Goal: Transaction & Acquisition: Purchase product/service

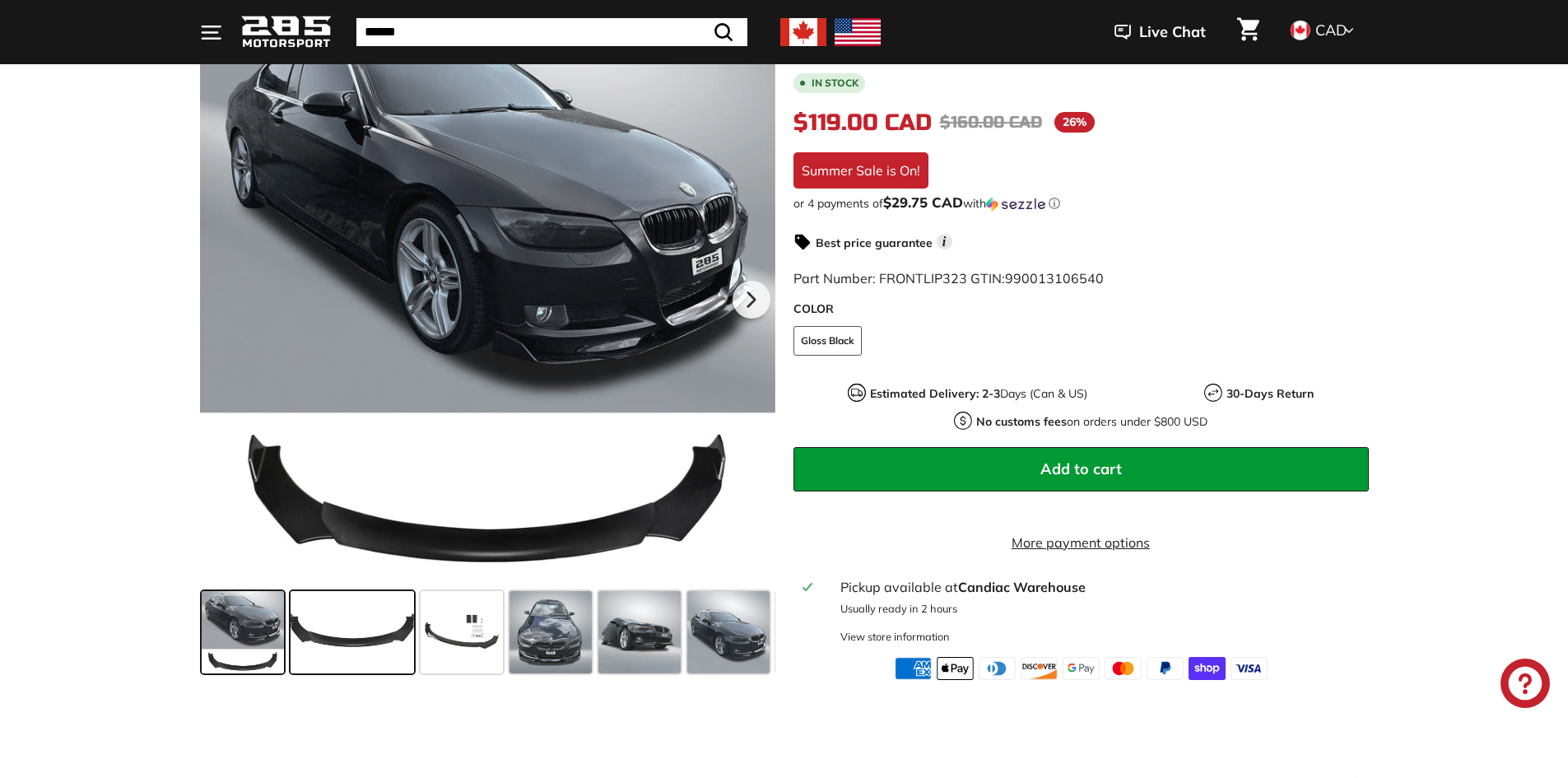
click at [361, 632] on span at bounding box center [352, 632] width 123 height 82
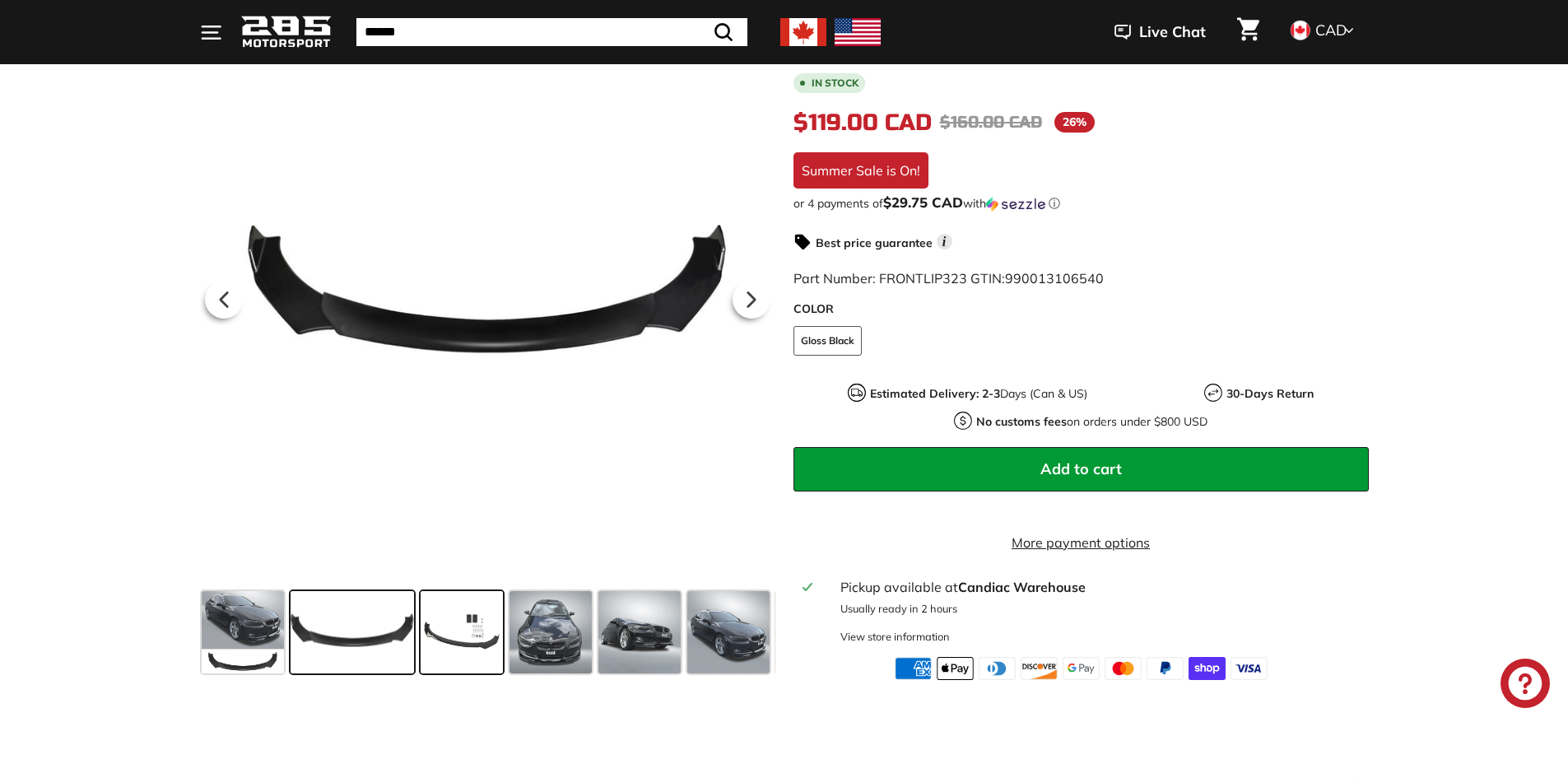
click at [468, 634] on span at bounding box center [461, 632] width 82 height 82
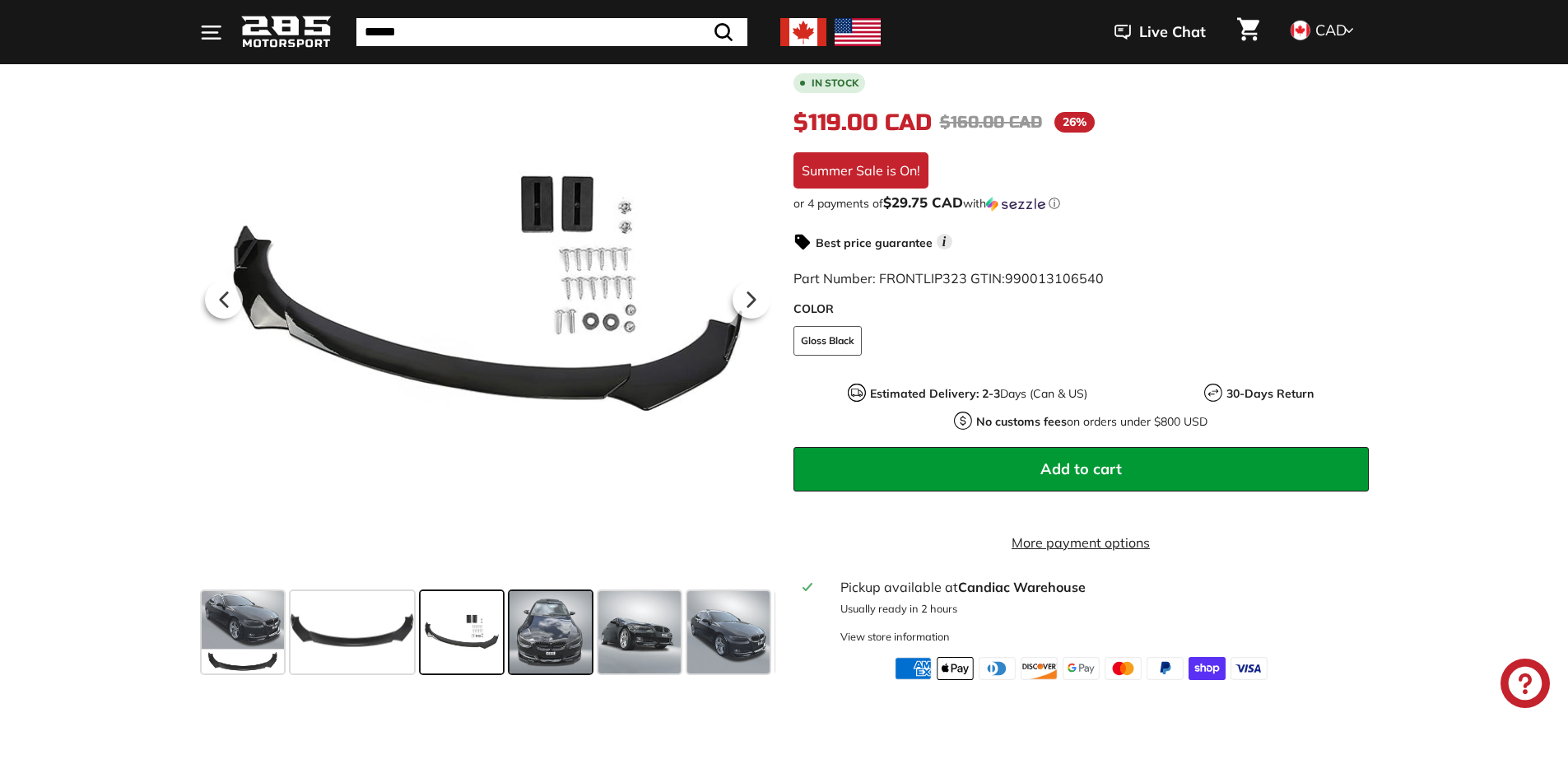
click at [528, 638] on span at bounding box center [550, 632] width 82 height 82
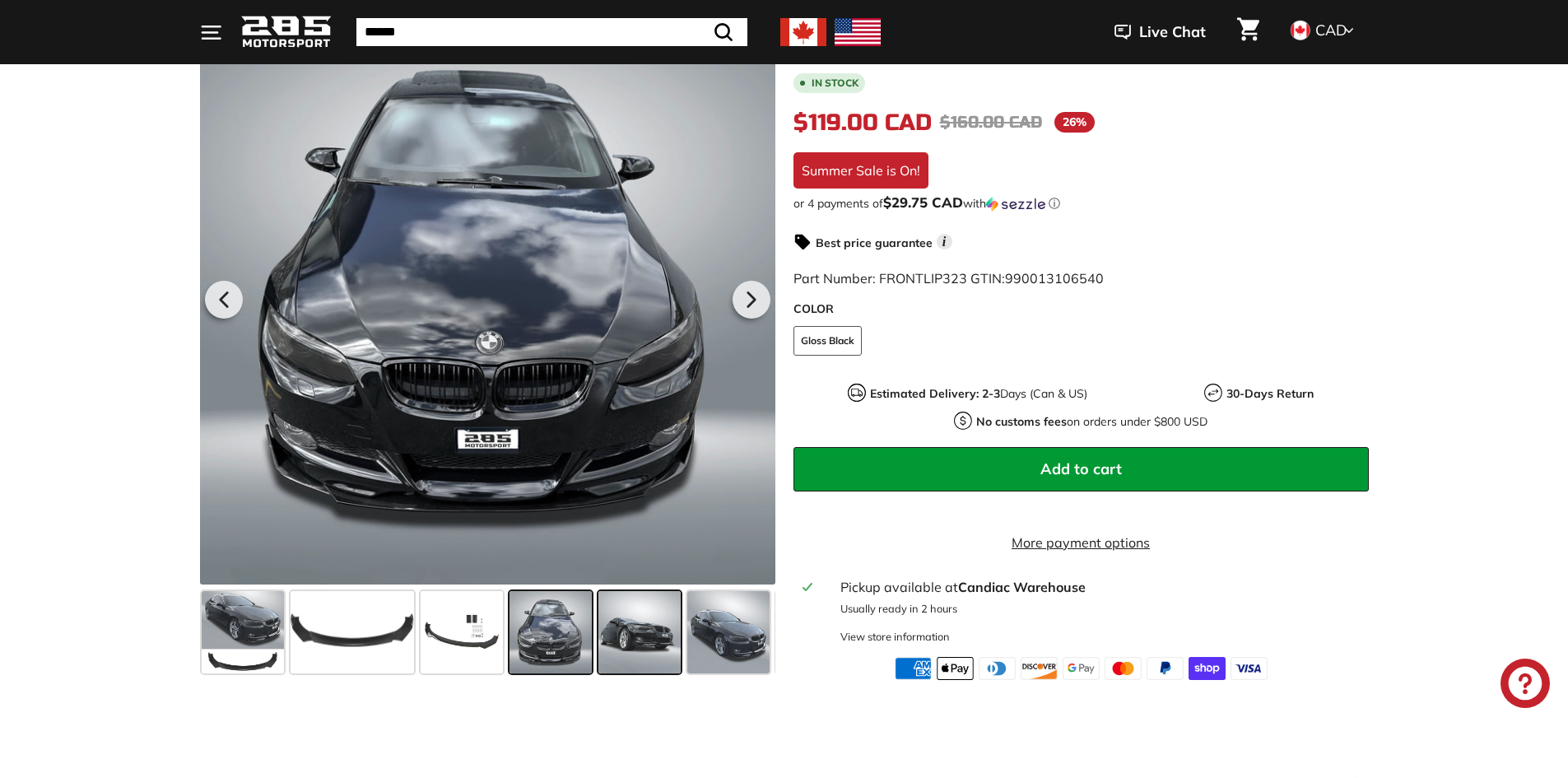
click at [600, 639] on span at bounding box center [638, 632] width 82 height 82
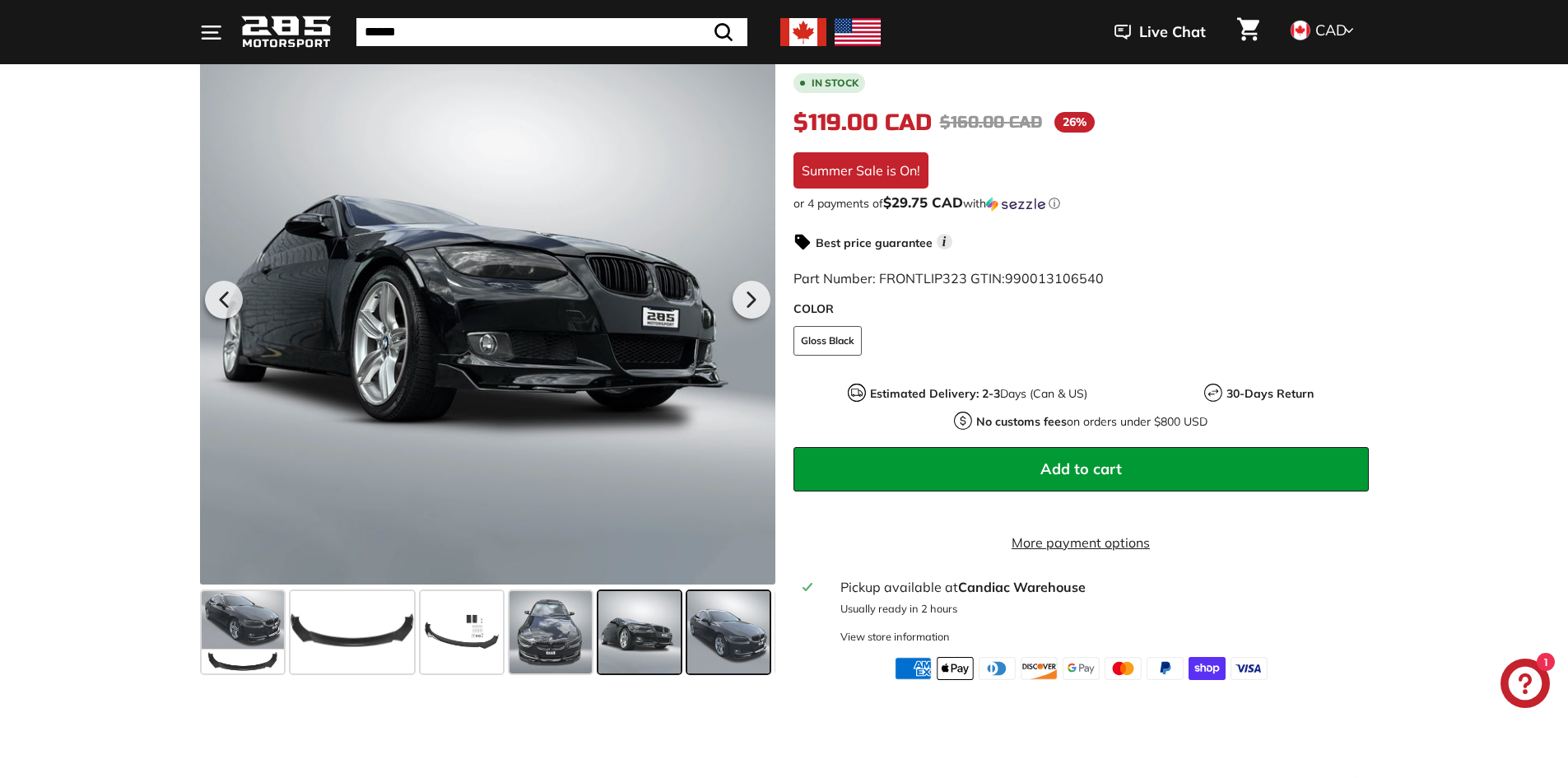
click at [690, 635] on span at bounding box center [728, 632] width 82 height 82
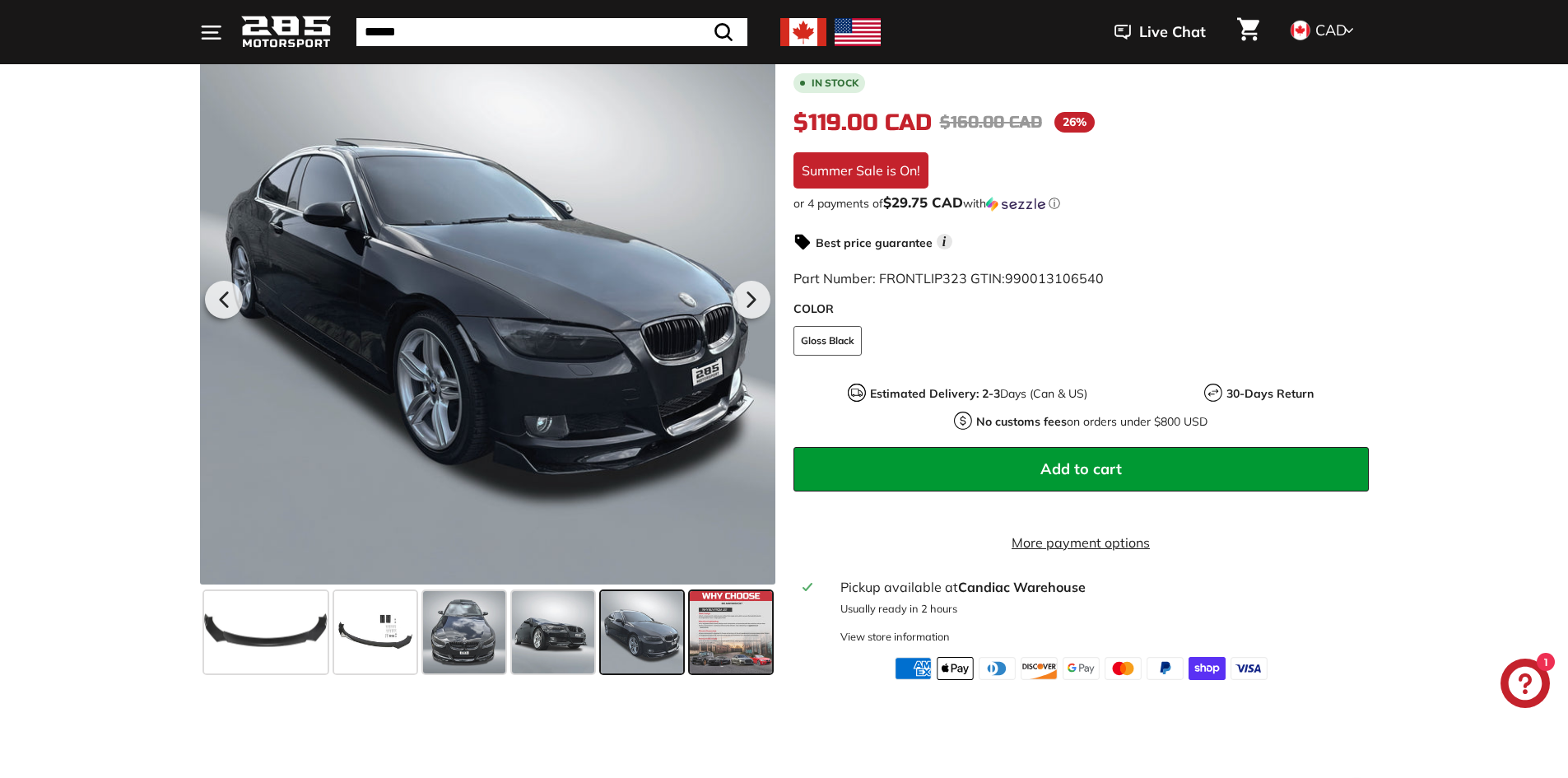
click at [704, 638] on span at bounding box center [730, 632] width 82 height 82
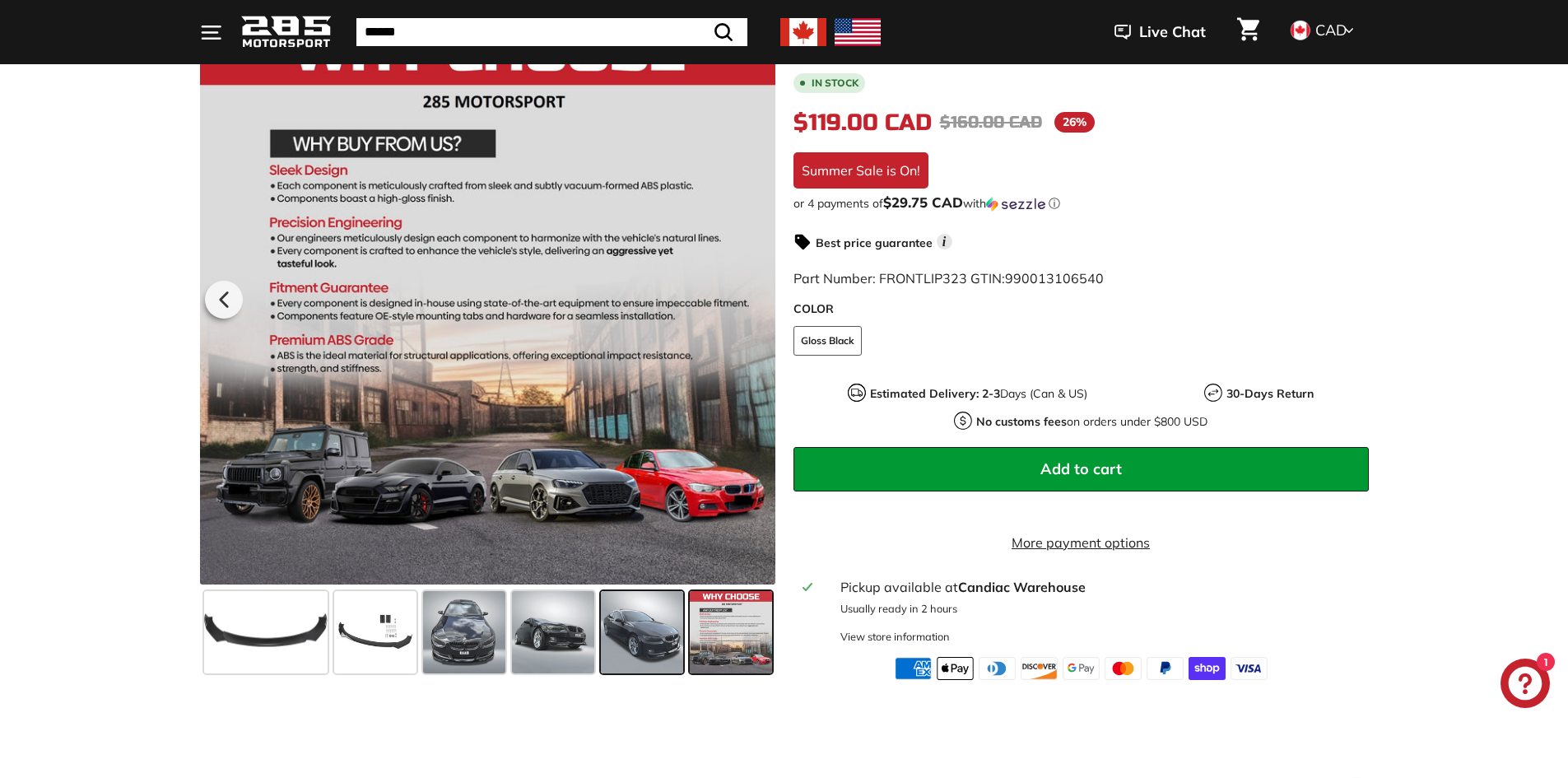
click at [630, 640] on span at bounding box center [641, 632] width 82 height 82
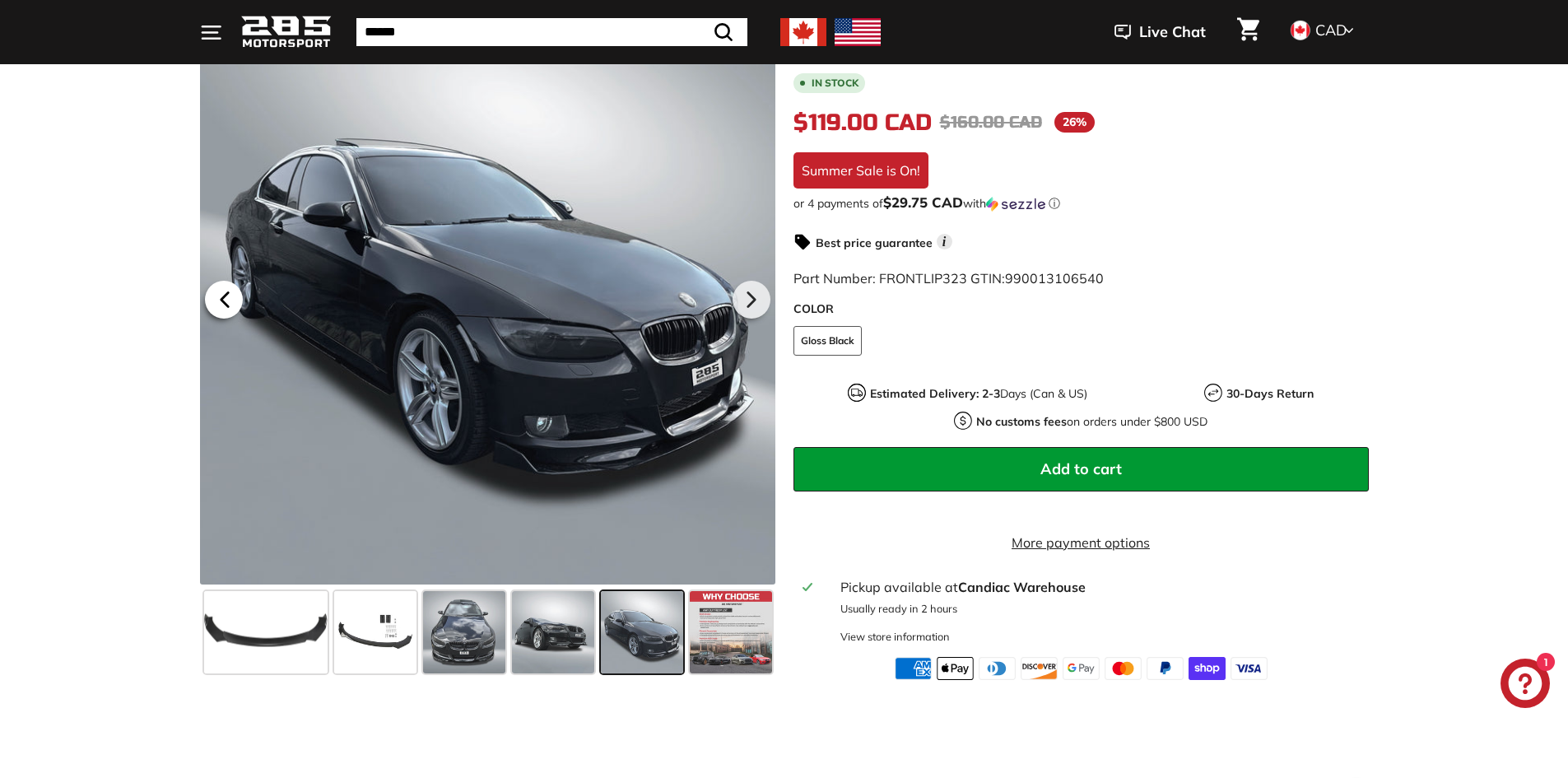
click at [214, 304] on icon at bounding box center [224, 299] width 38 height 38
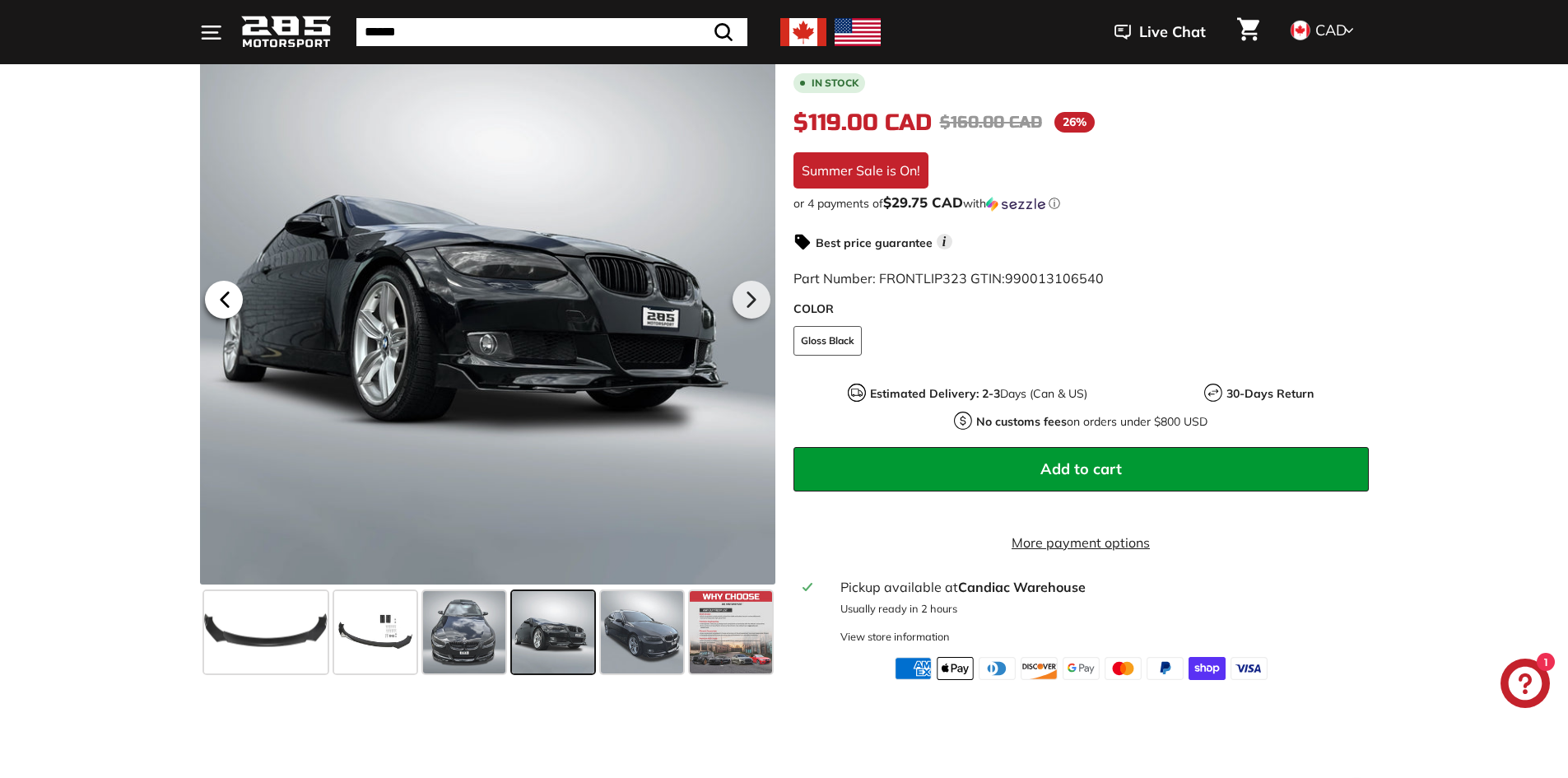
click at [215, 304] on icon at bounding box center [224, 299] width 38 height 38
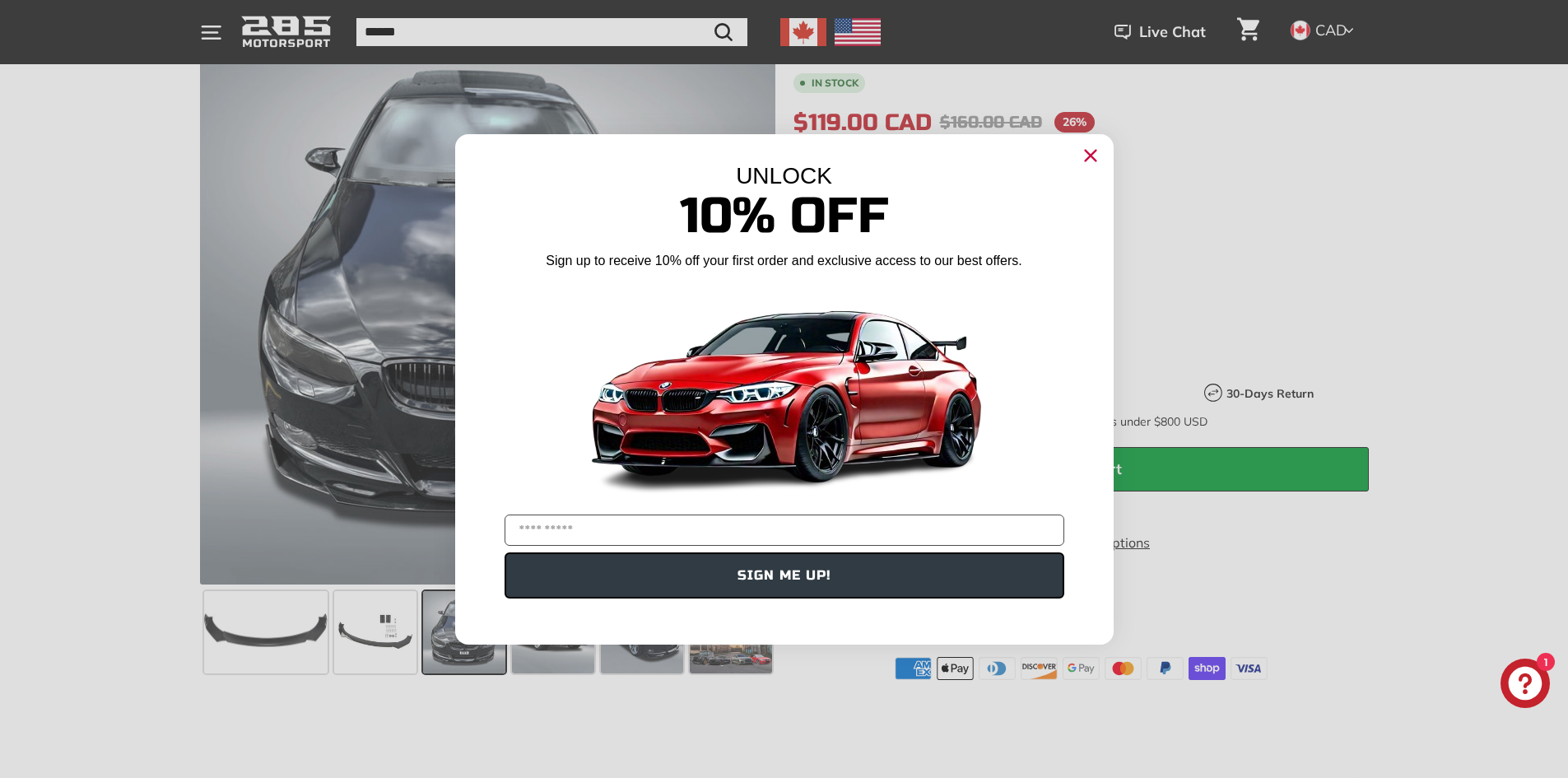
click at [2, 446] on div "Close dialog UNLOCK 10% Off Sign up to receive 10% off your first order and exc…" at bounding box center [784, 389] width 1568 height 778
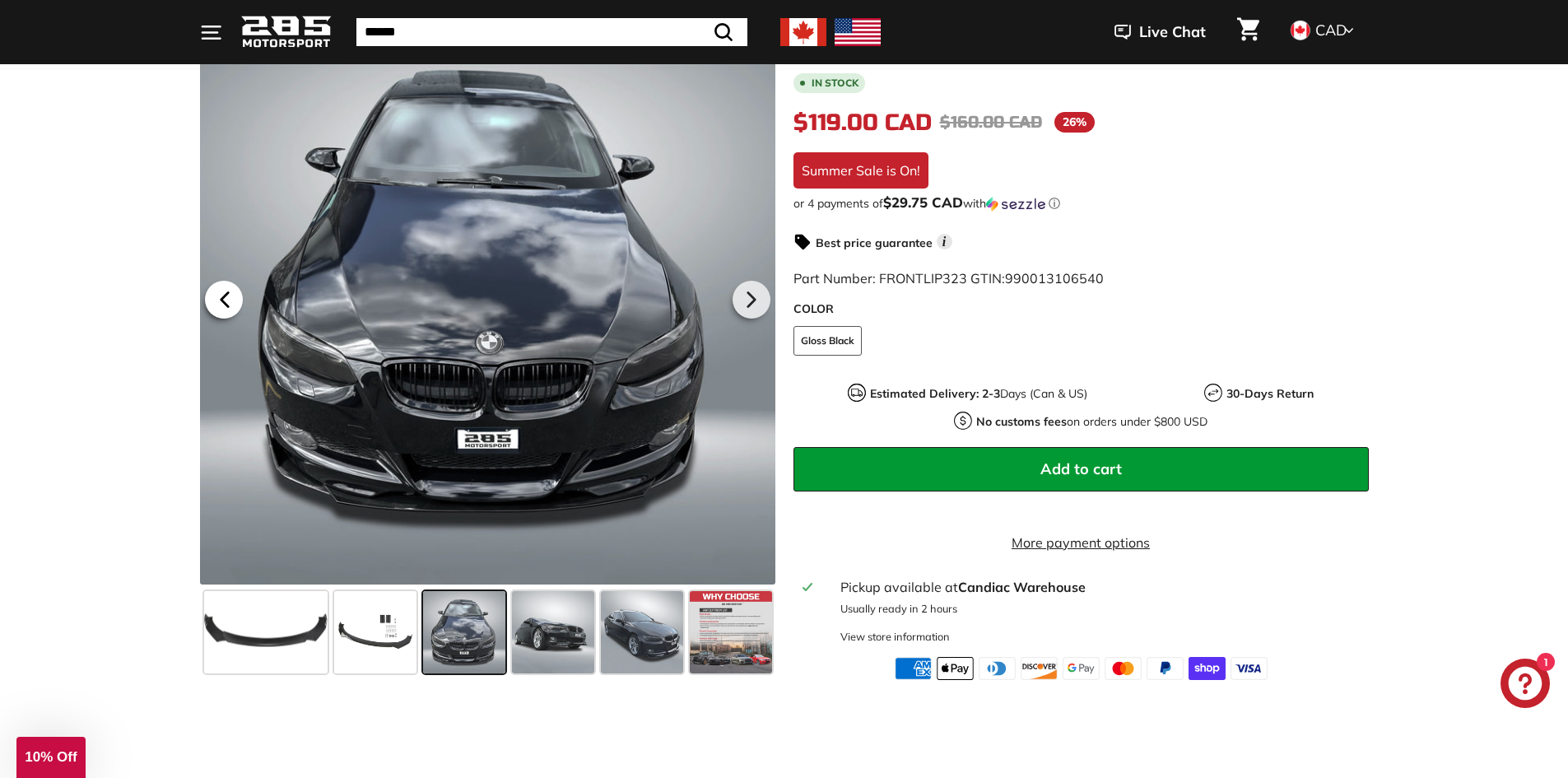
click at [231, 308] on icon at bounding box center [224, 299] width 38 height 38
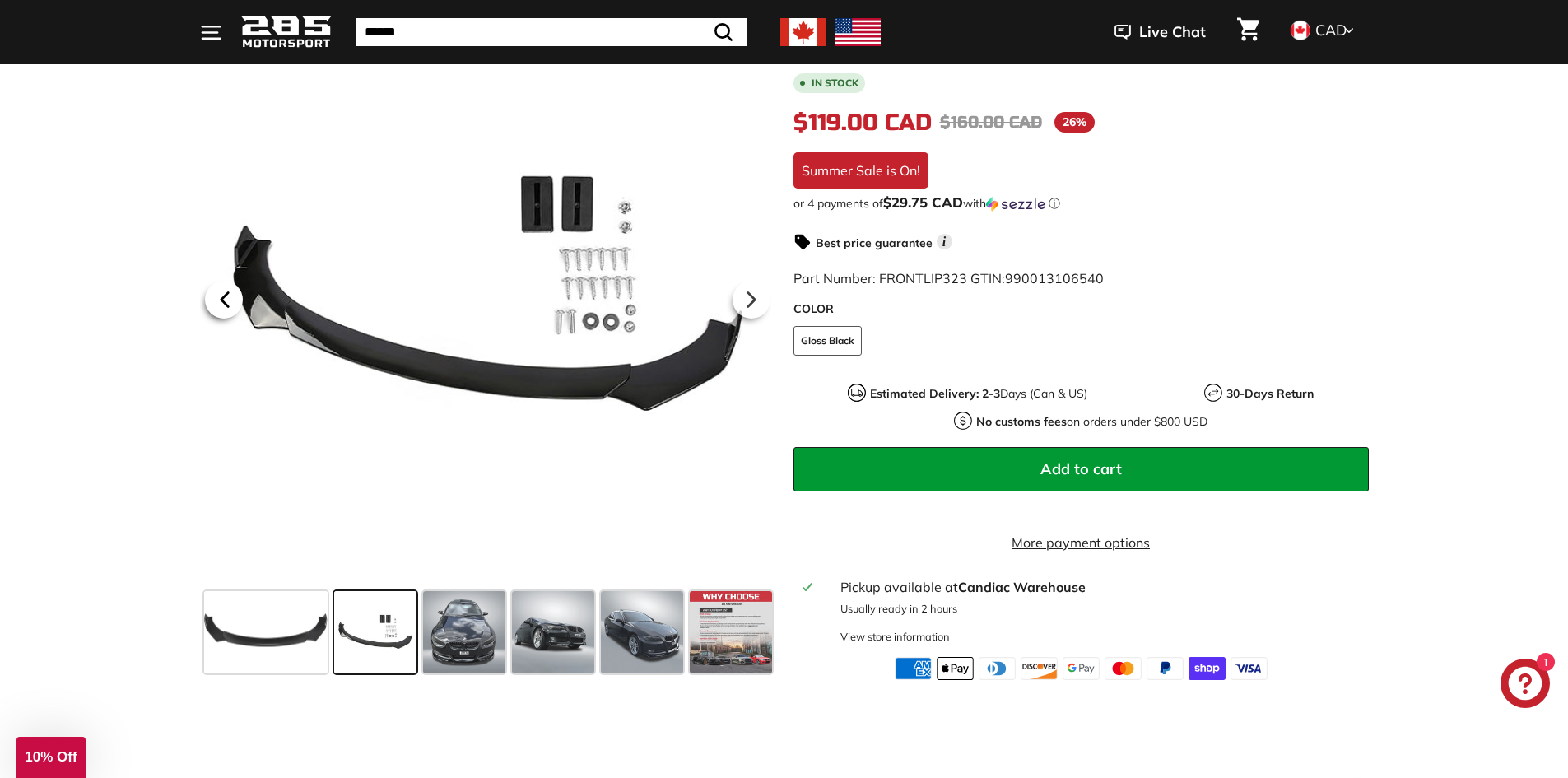
click at [231, 308] on icon at bounding box center [224, 299] width 38 height 38
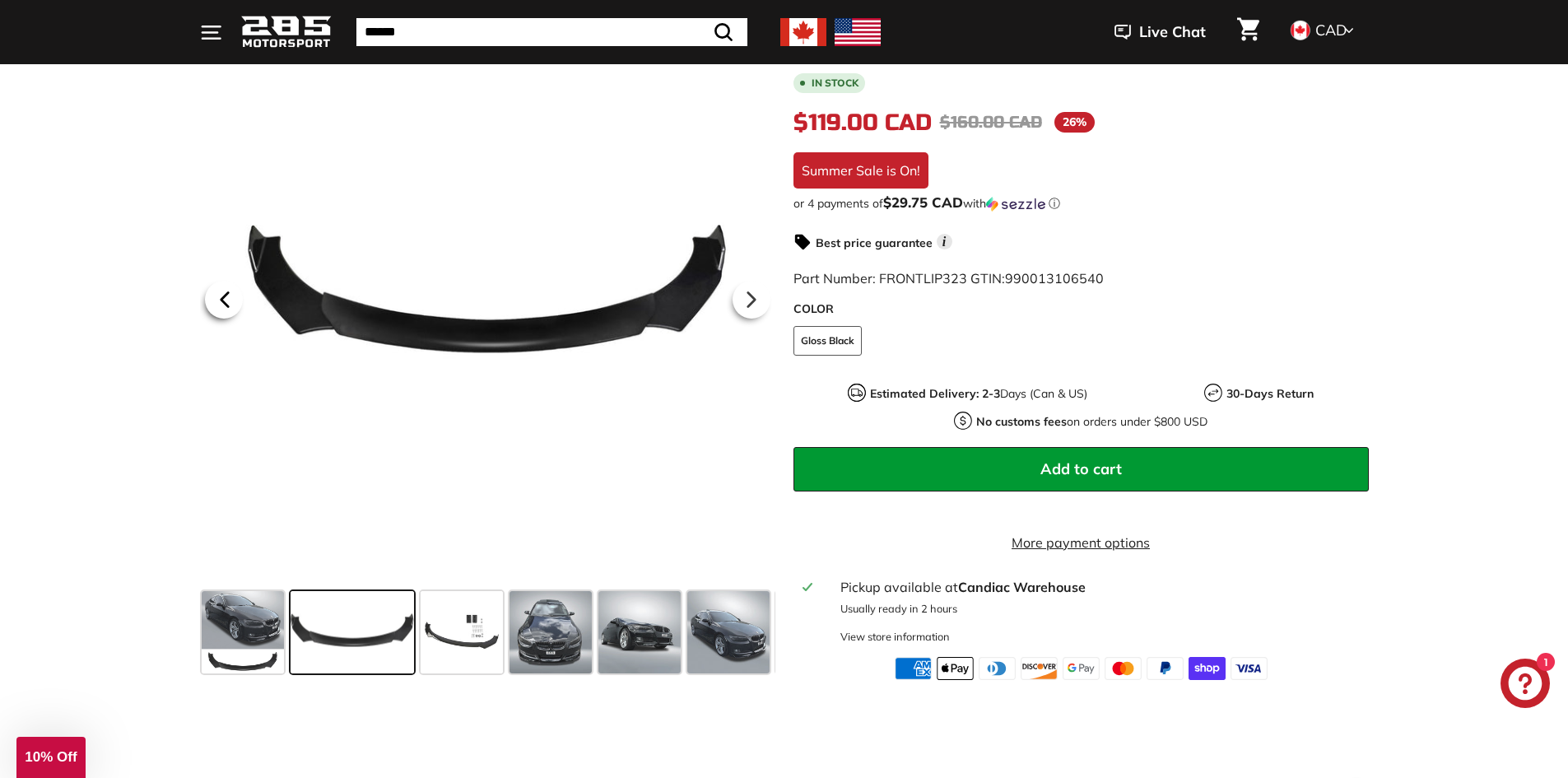
click at [231, 308] on icon at bounding box center [224, 299] width 38 height 38
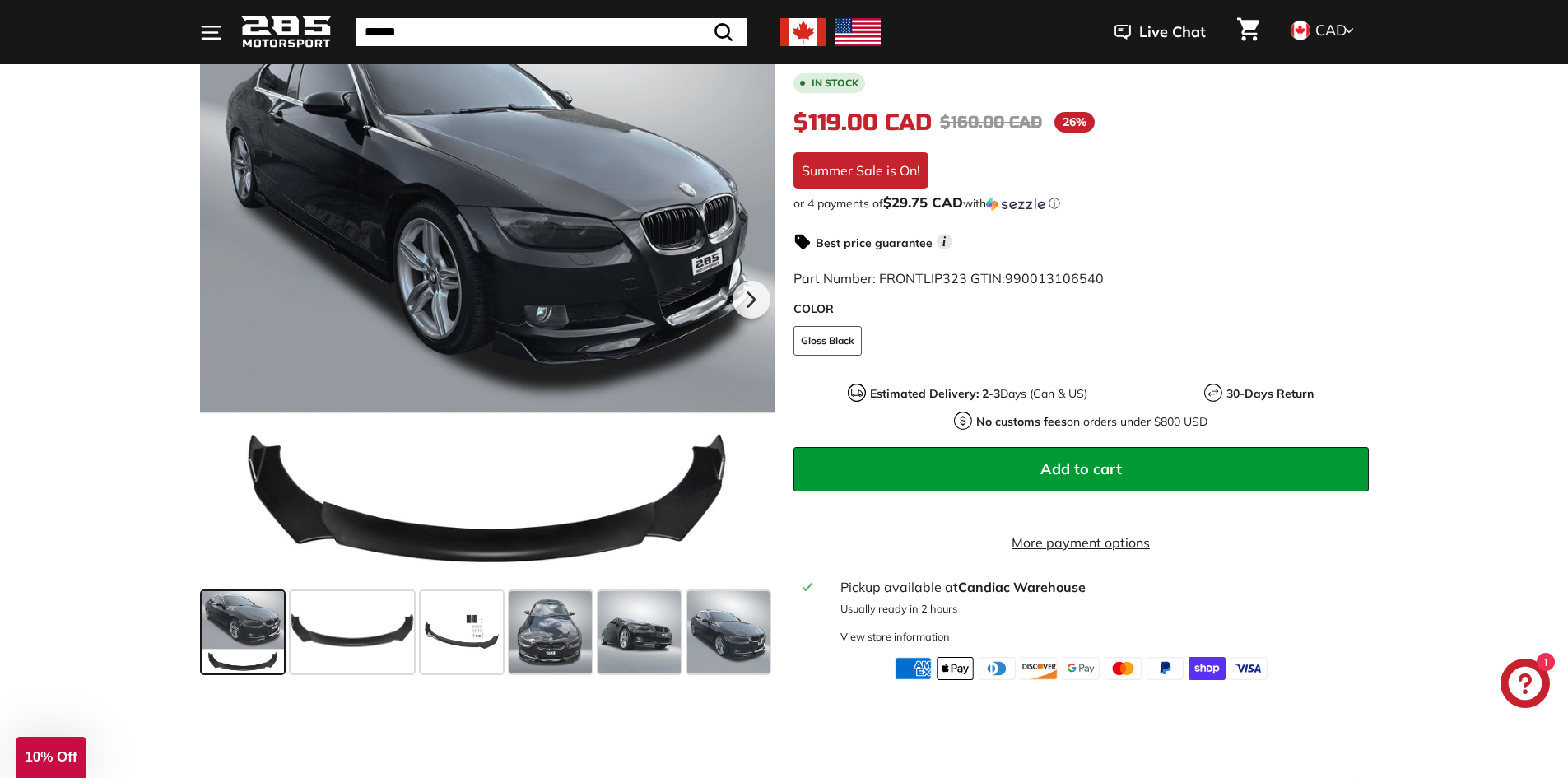
click at [231, 308] on div at bounding box center [488, 296] width 575 height 575
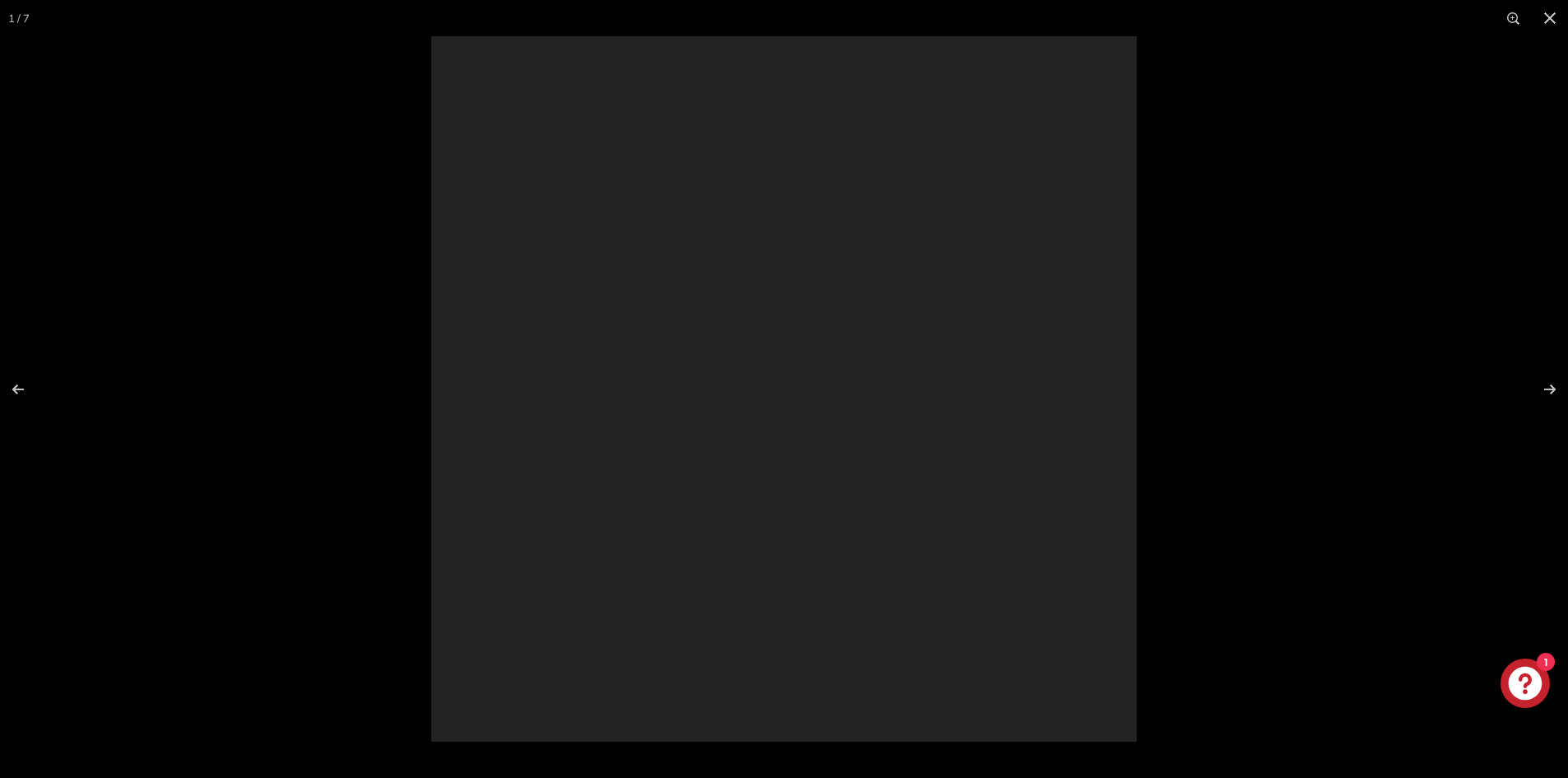
click at [231, 308] on div at bounding box center [784, 389] width 1568 height 778
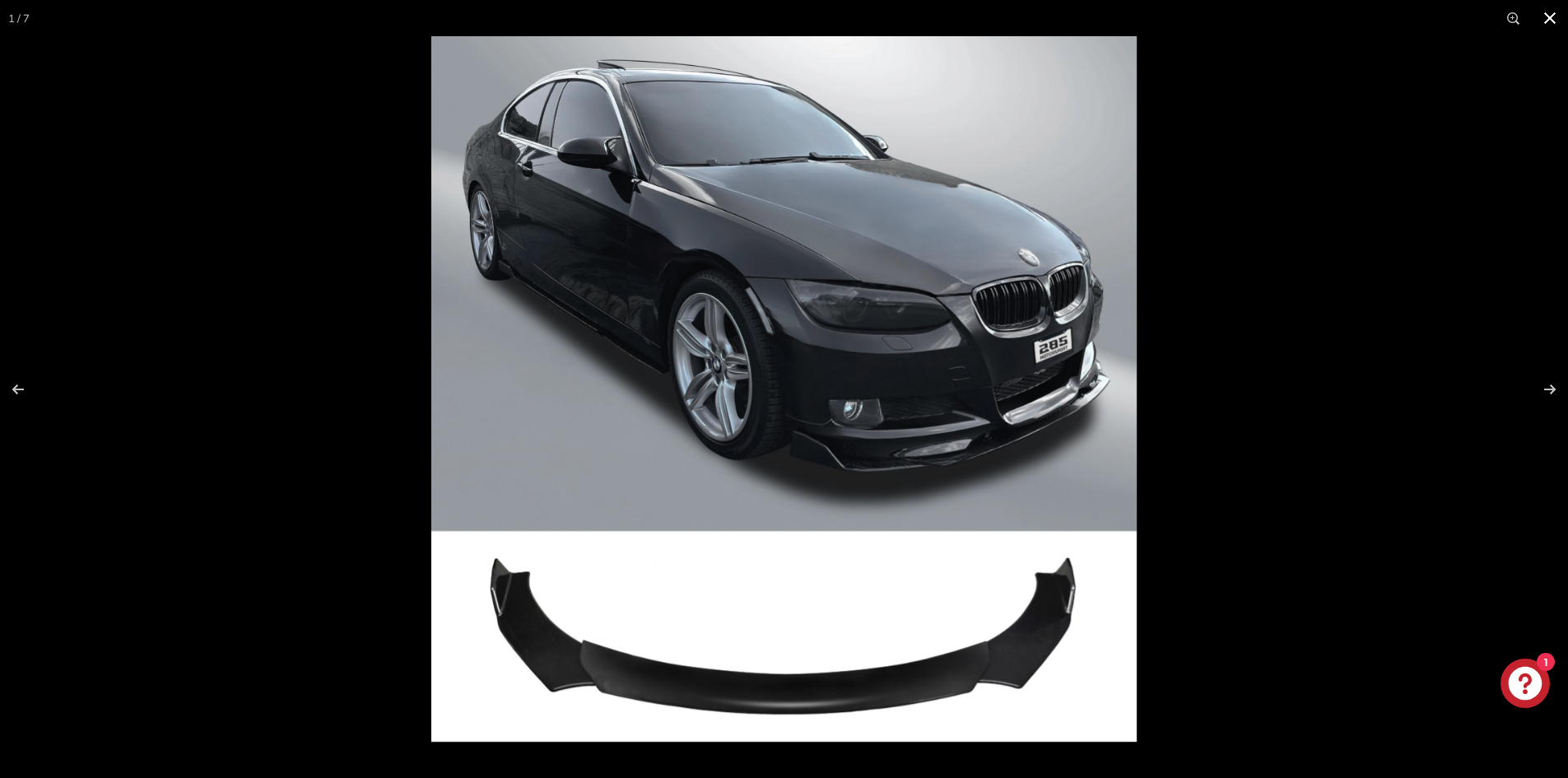
click at [1556, 13] on button at bounding box center [1549, 18] width 36 height 36
